Goal: Information Seeking & Learning: Learn about a topic

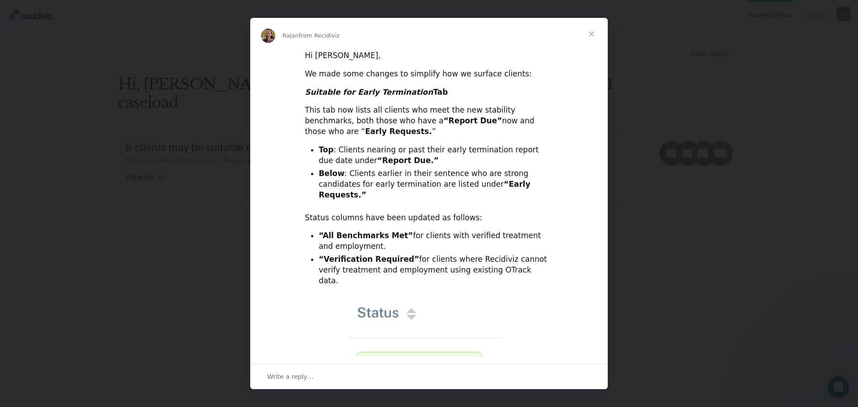
click at [595, 35] on span "Close" at bounding box center [592, 34] width 32 height 32
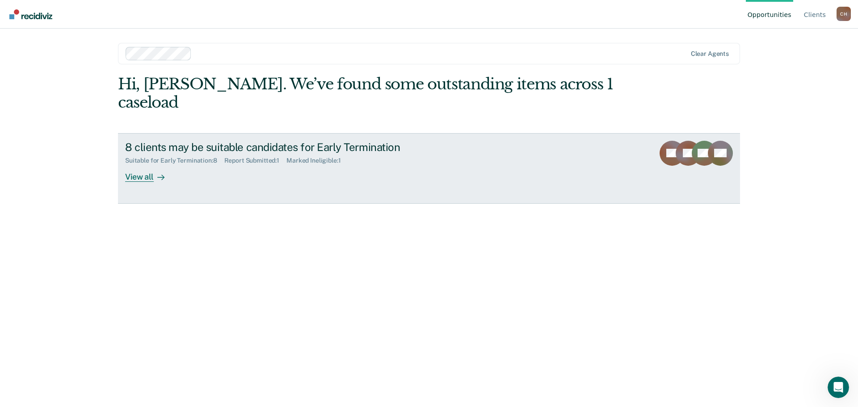
click at [134, 165] on div "View all" at bounding box center [150, 173] width 50 height 17
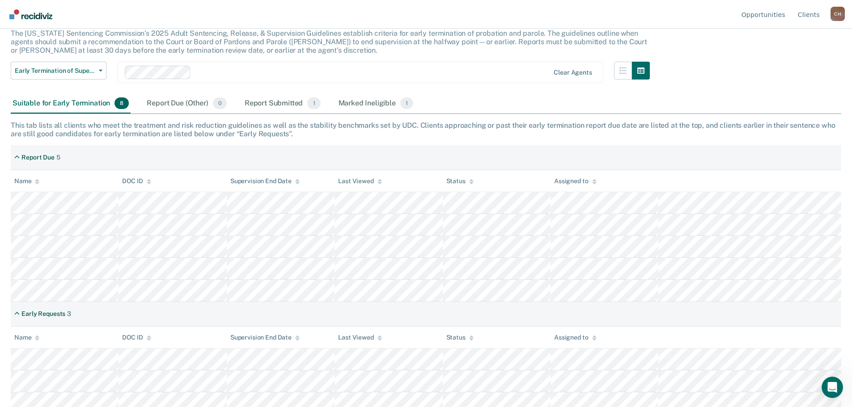
scroll to position [65, 0]
